Goal: Information Seeking & Learning: Learn about a topic

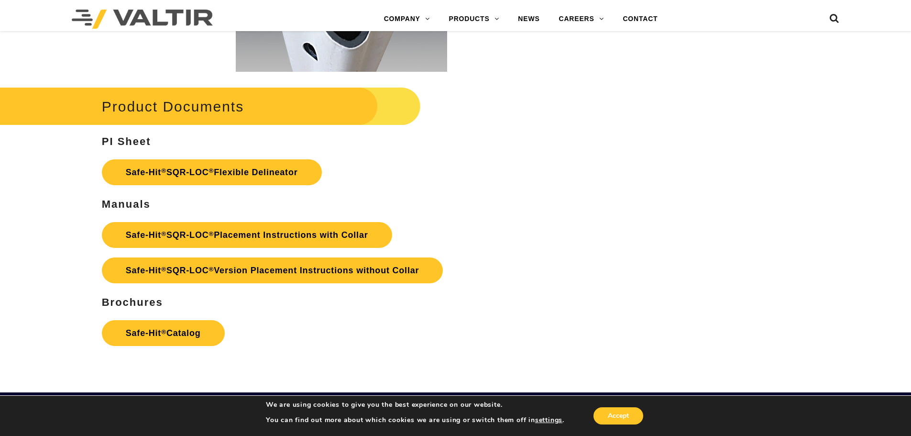
scroll to position [1913, 0]
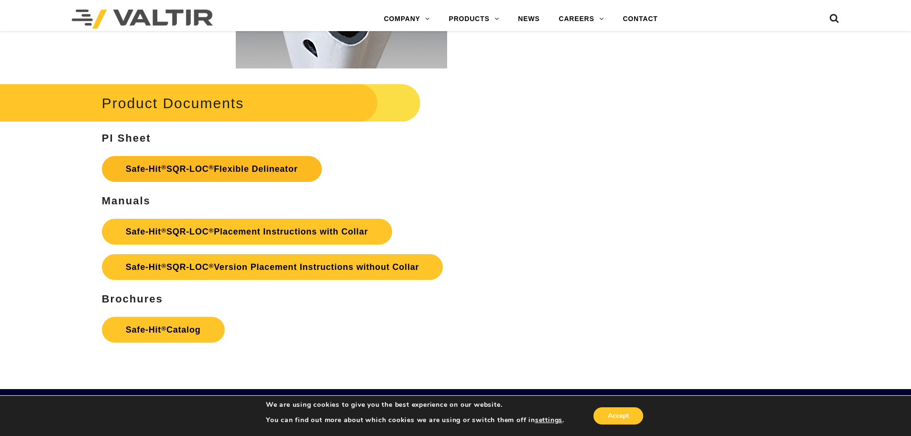
click at [268, 161] on link "Safe-Hit ® SQR-LOC ® Flexible Delineator" at bounding box center [212, 169] width 220 height 26
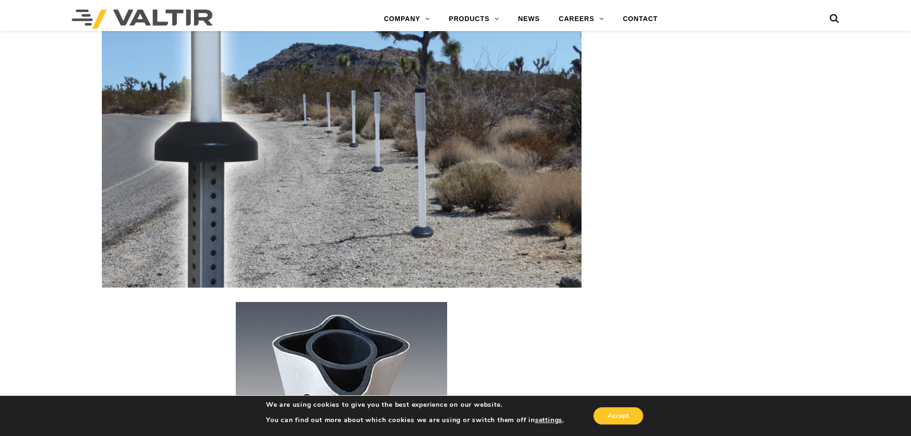
scroll to position [1435, 0]
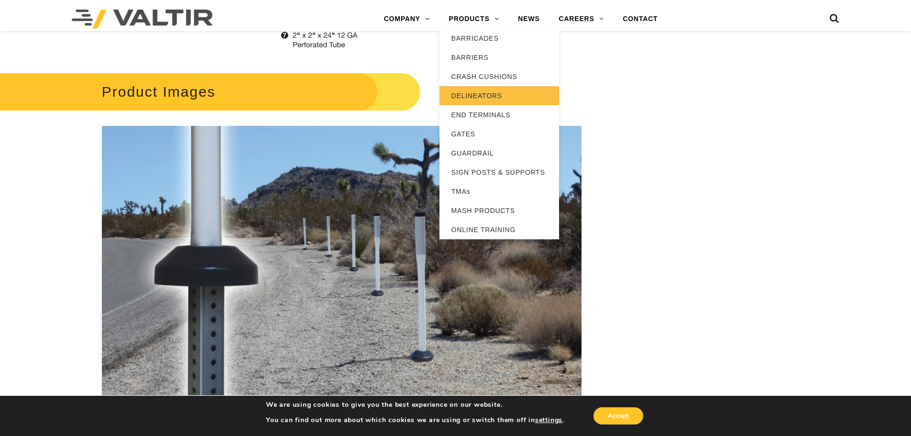
click at [474, 93] on link "DELINEATORS" at bounding box center [500, 95] width 120 height 19
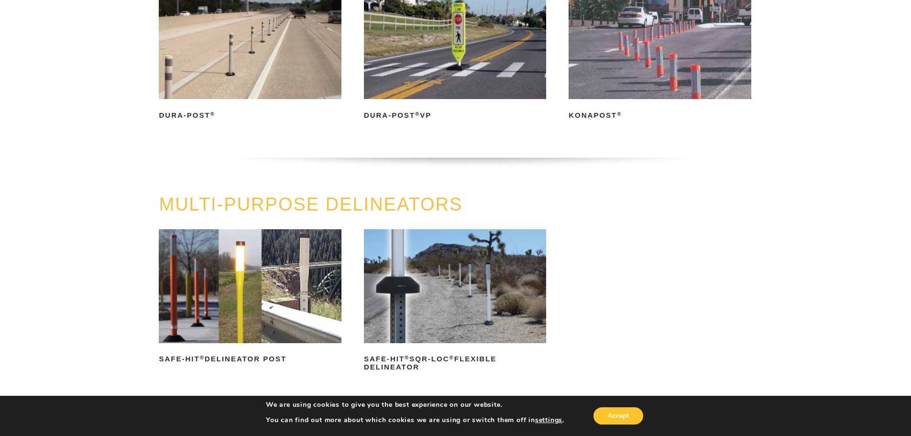
scroll to position [191, 0]
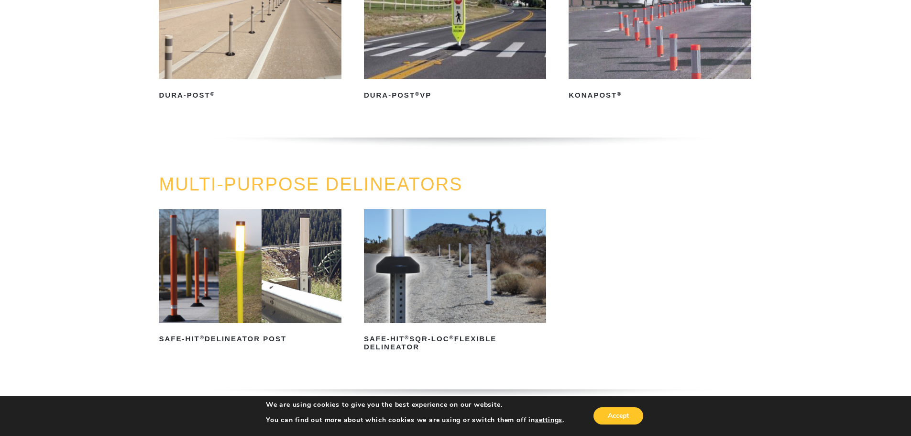
click at [242, 281] on img at bounding box center [250, 266] width 182 height 114
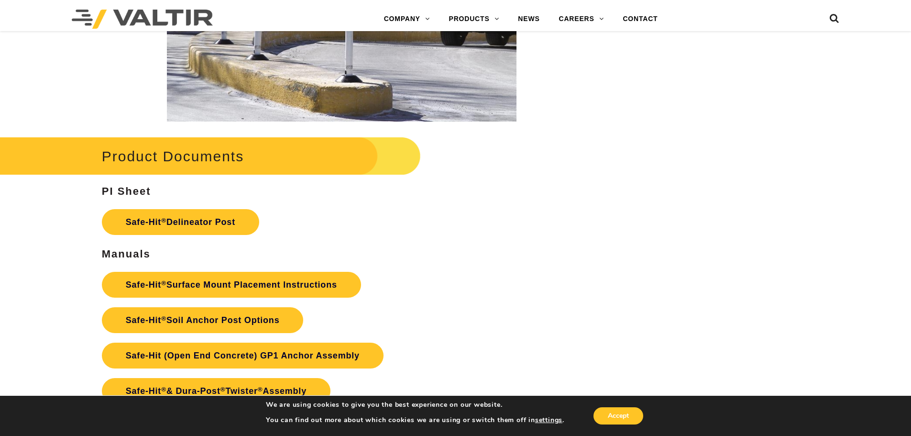
scroll to position [2105, 0]
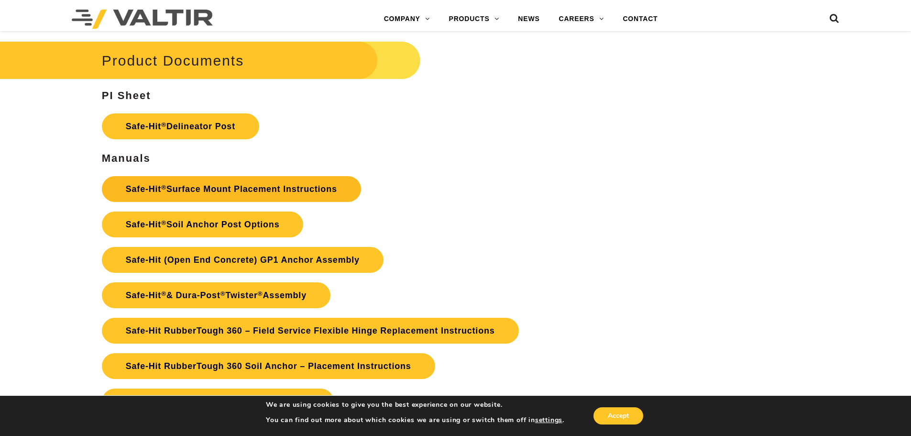
click at [239, 192] on link "Safe-Hit ® Surface Mount Placement Instructions" at bounding box center [231, 189] width 259 height 26
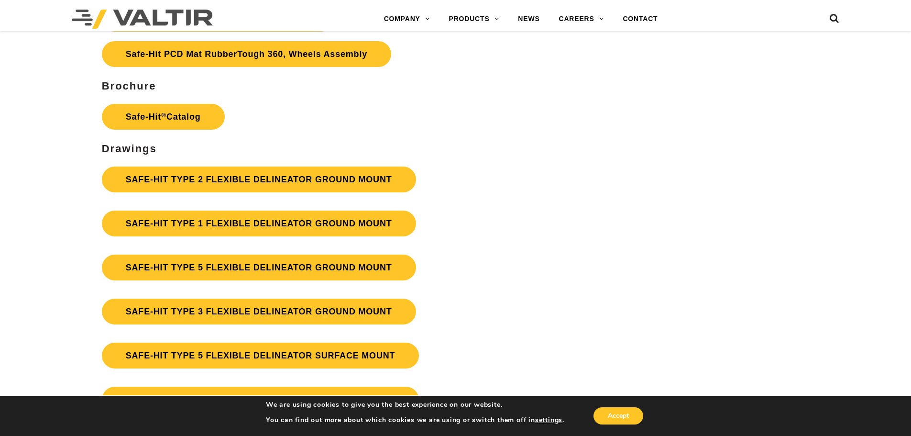
scroll to position [2583, 0]
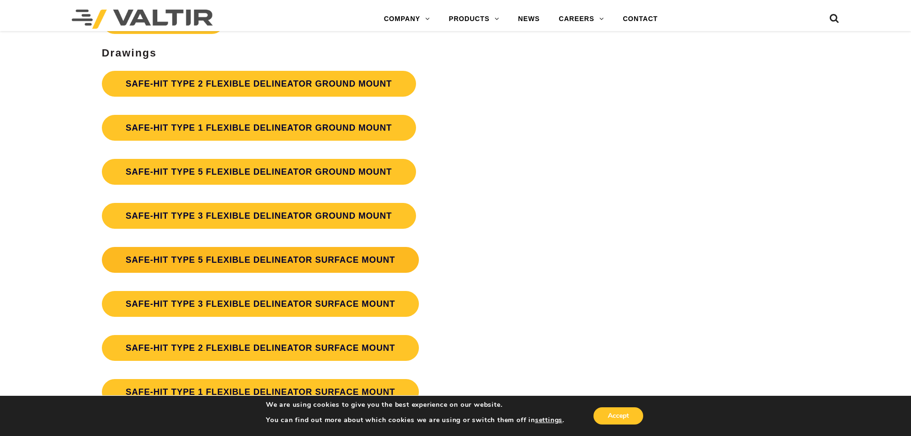
click at [254, 256] on link "SAFE-HIT TYPE 5 FLEXIBLE DELINEATOR SURFACE MOUNT" at bounding box center [261, 260] width 318 height 26
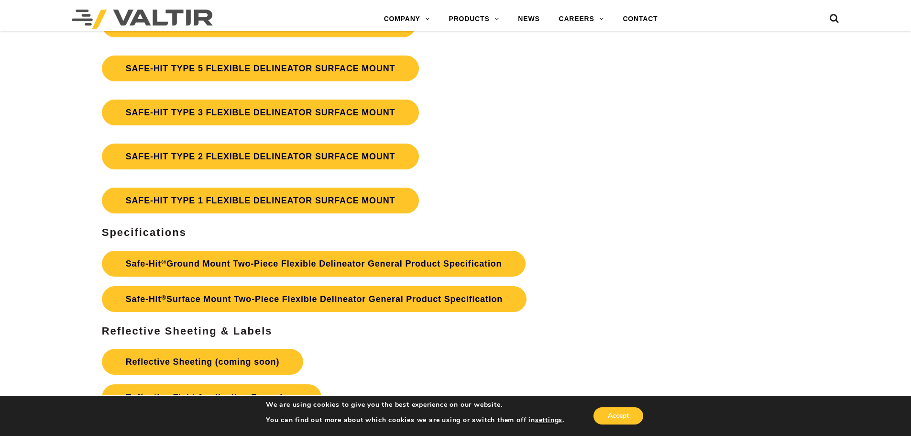
scroll to position [2679, 0]
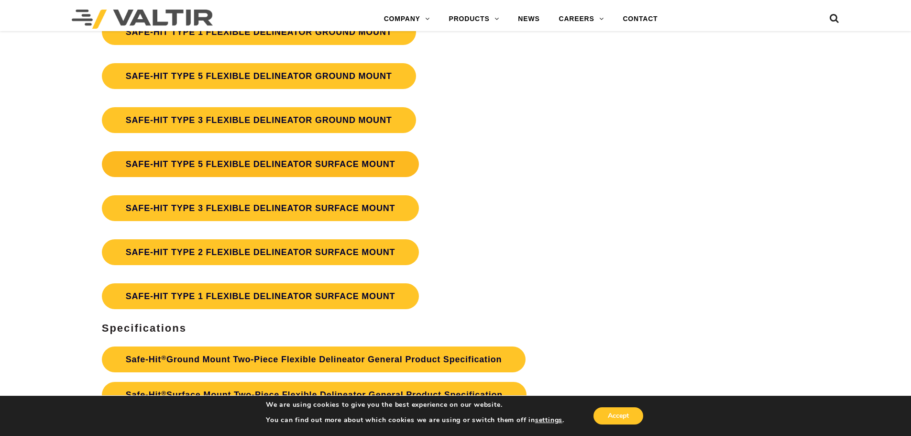
click at [218, 165] on link "SAFE-HIT TYPE 5 FLEXIBLE DELINEATOR SURFACE MOUNT" at bounding box center [261, 164] width 318 height 26
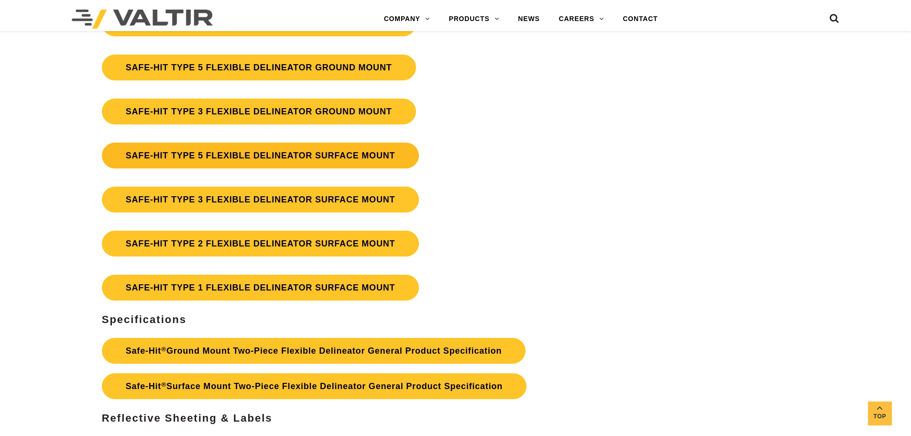
scroll to position [2679, 0]
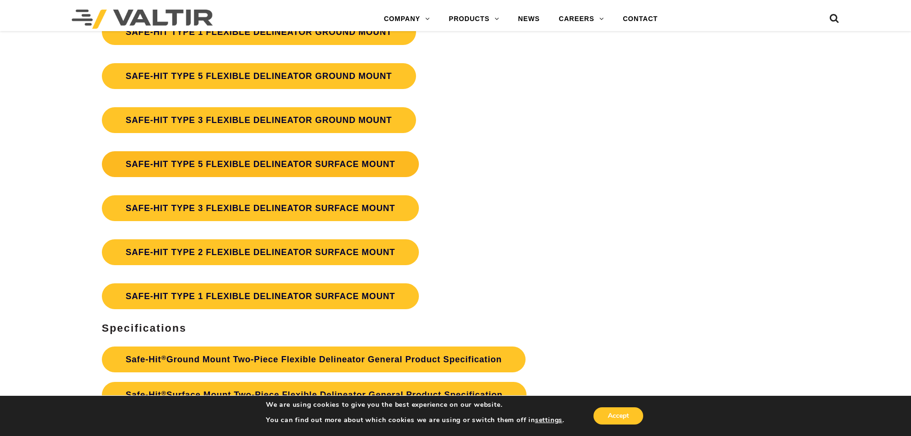
click at [220, 168] on link "SAFE-HIT TYPE 5 FLEXIBLE DELINEATOR SURFACE MOUNT" at bounding box center [261, 164] width 318 height 26
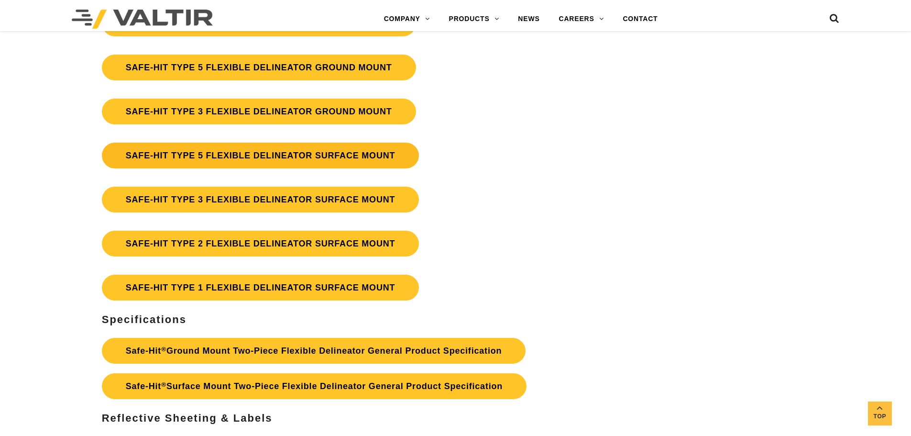
scroll to position [2679, 0]
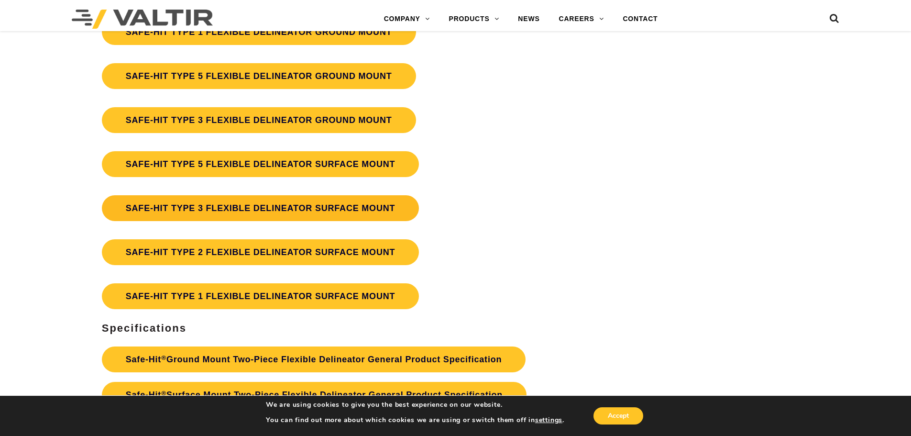
click at [299, 206] on link "SAFE-HIT TYPE 3 FLEXIBLE DELINEATOR SURFACE MOUNT" at bounding box center [261, 208] width 318 height 26
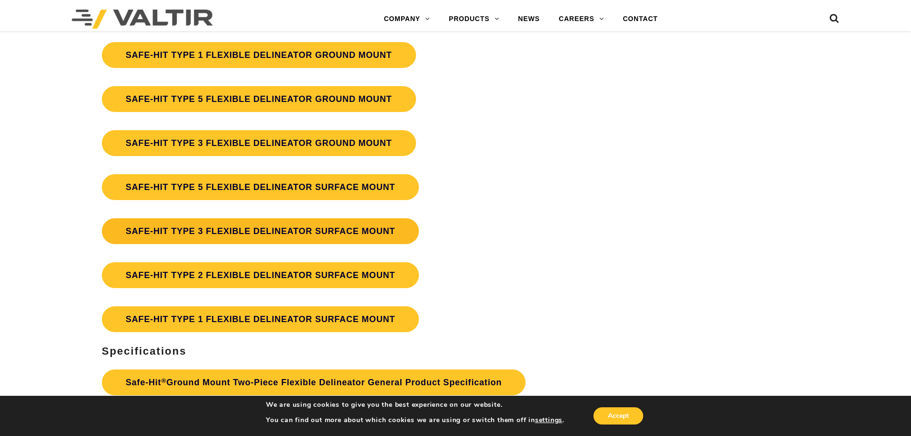
scroll to position [2679, 0]
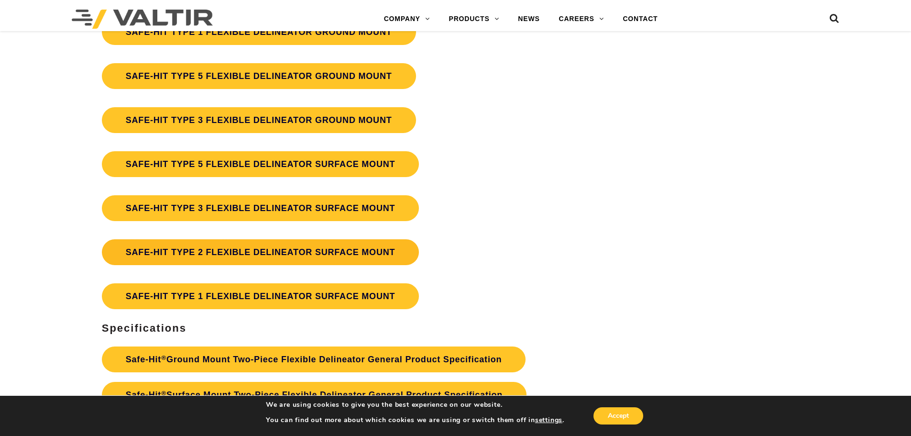
click at [205, 246] on link "SAFE-HIT TYPE 2 FLEXIBLE DELINEATOR SURFACE MOUNT" at bounding box center [261, 252] width 318 height 26
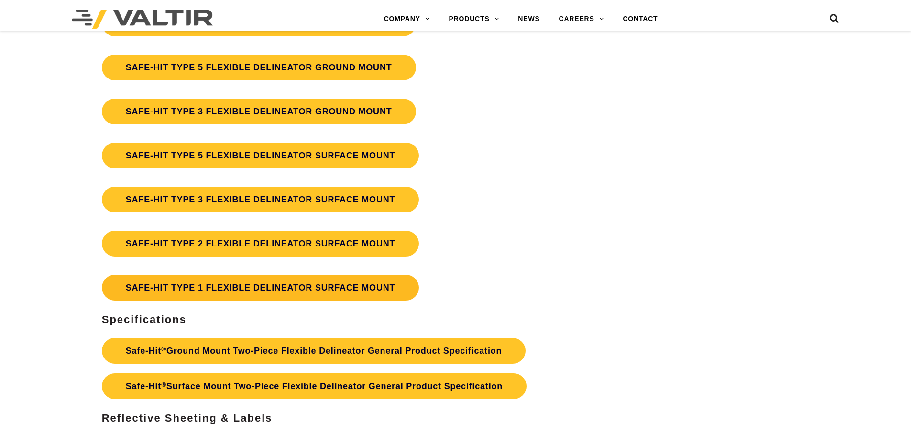
scroll to position [2679, 0]
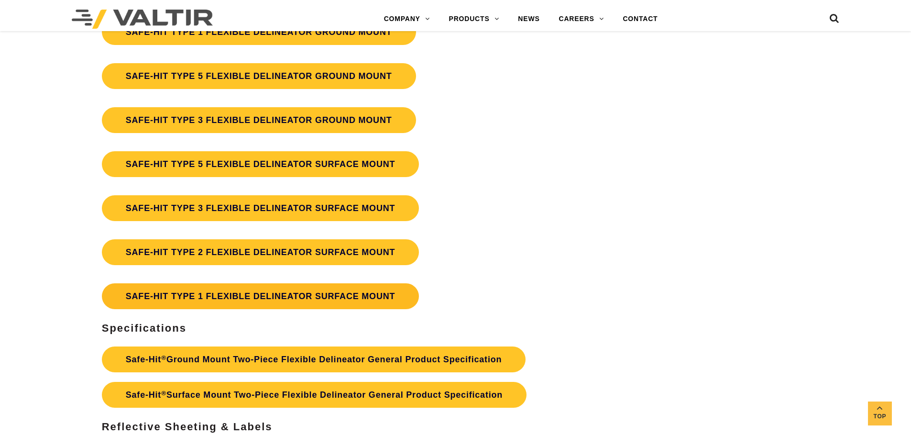
click at [234, 301] on link "SAFE-HIT TYPE 1 FLEXIBLE DELINEATOR SURFACE MOUNT" at bounding box center [261, 296] width 318 height 26
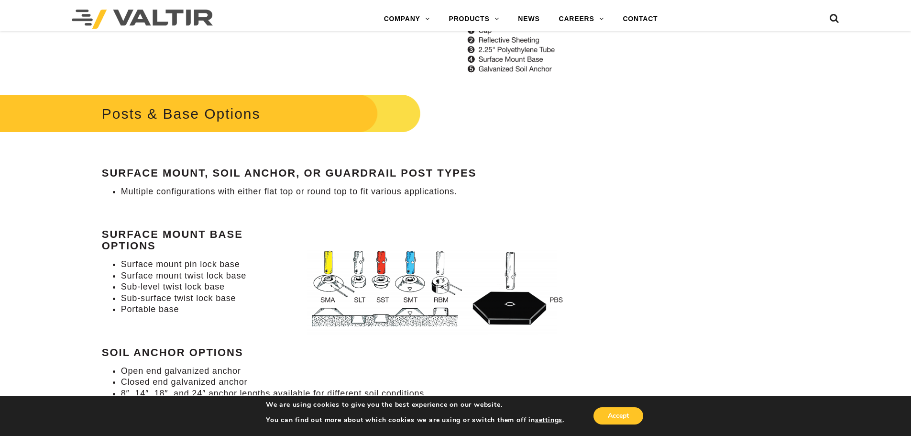
scroll to position [765, 0]
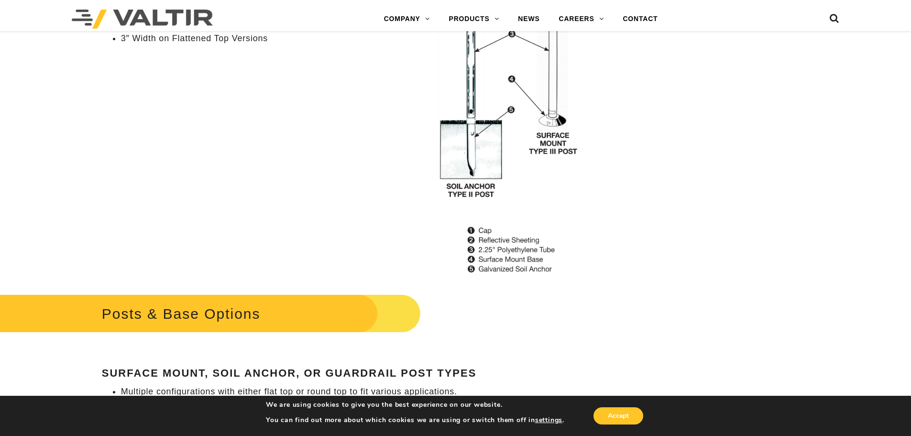
click at [837, 12] on link at bounding box center [835, 16] width 10 height 17
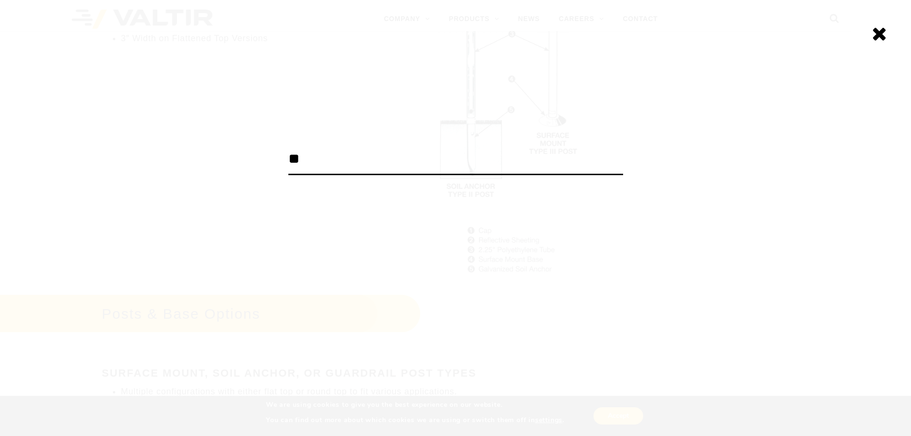
type input "*"
type input "*******"
click input "******" at bounding box center [0, 0] width 0 height 0
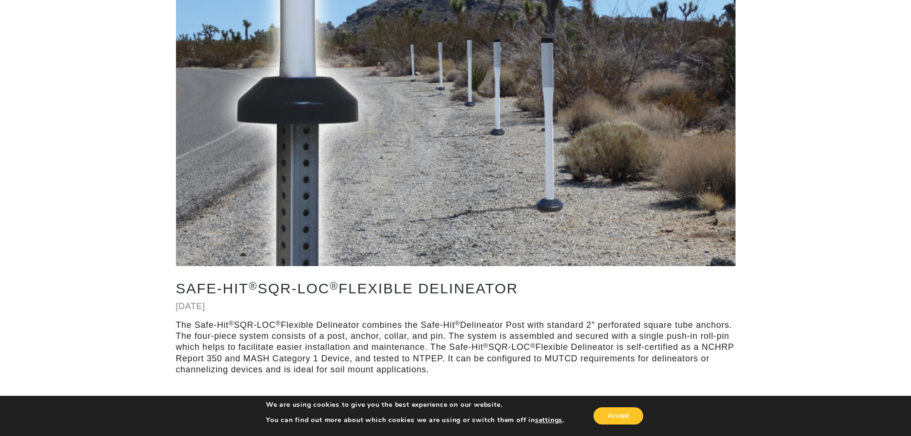
scroll to position [191, 0]
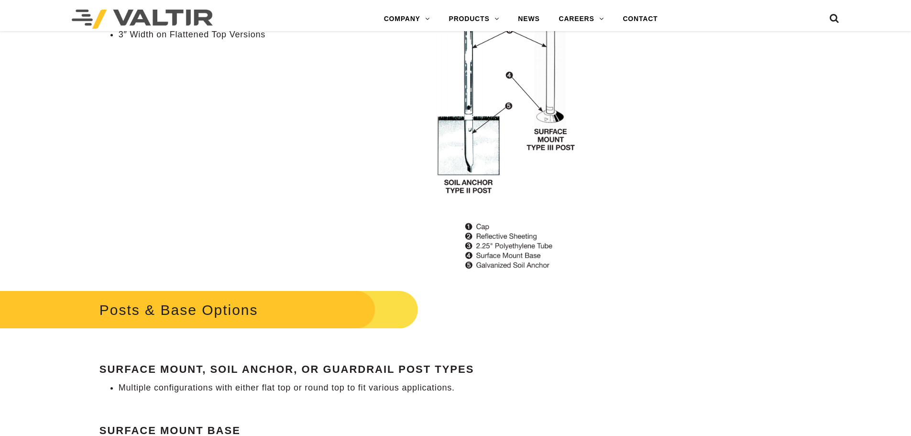
scroll to position [765, 0]
